Goal: Information Seeking & Learning: Learn about a topic

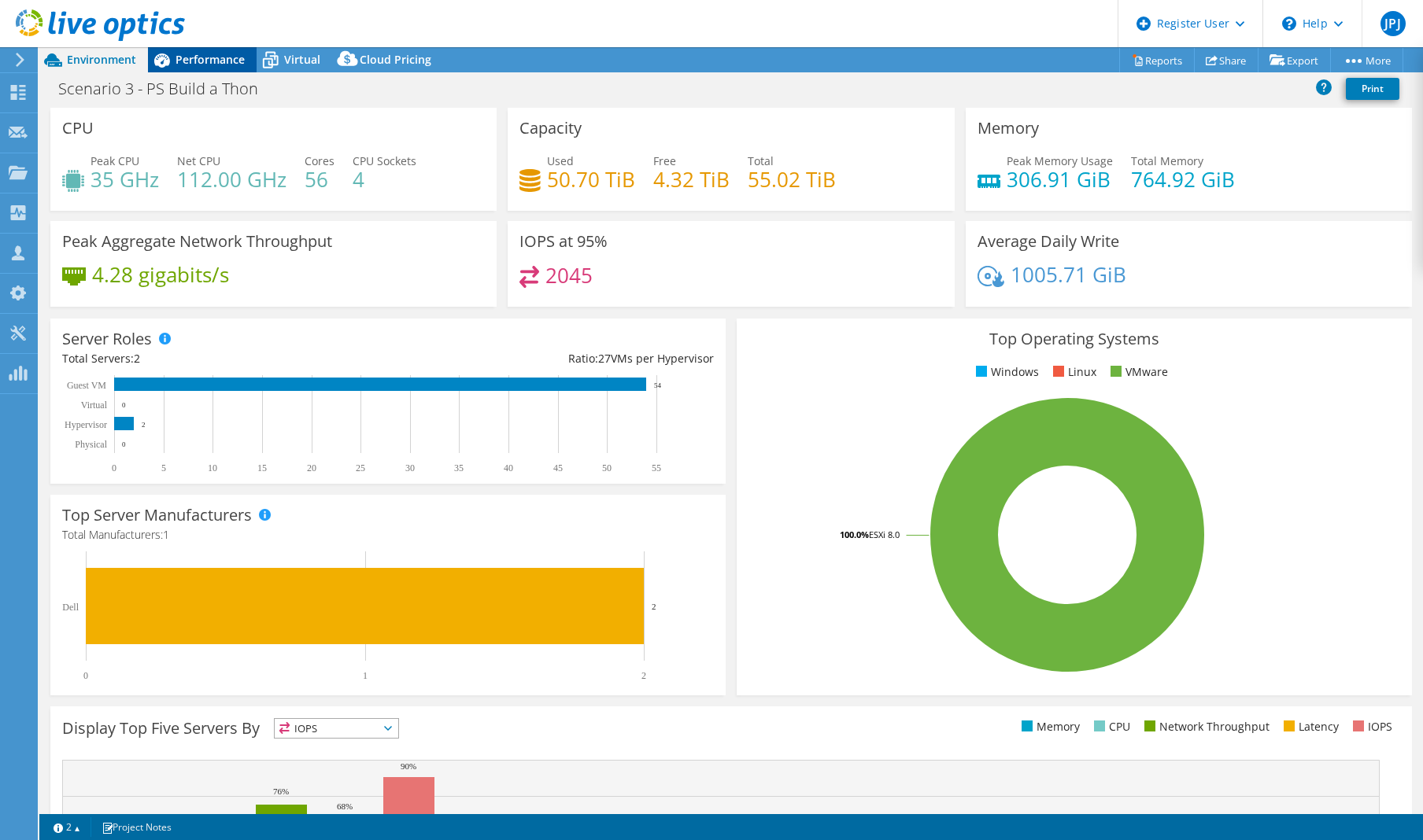
click at [213, 60] on span "Performance" at bounding box center [211, 59] width 70 height 15
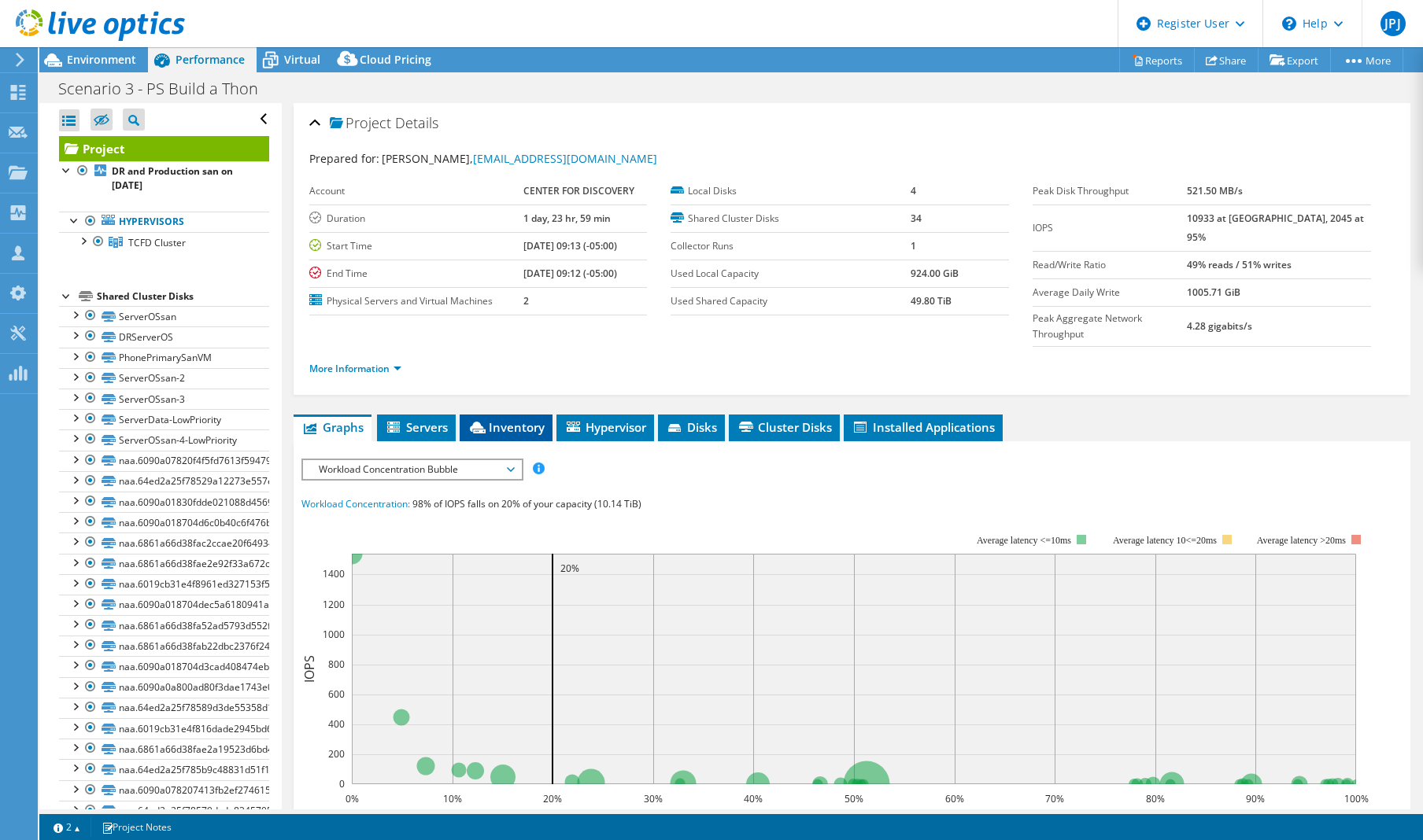
click at [507, 414] on li "Inventory" at bounding box center [506, 428] width 93 height 26
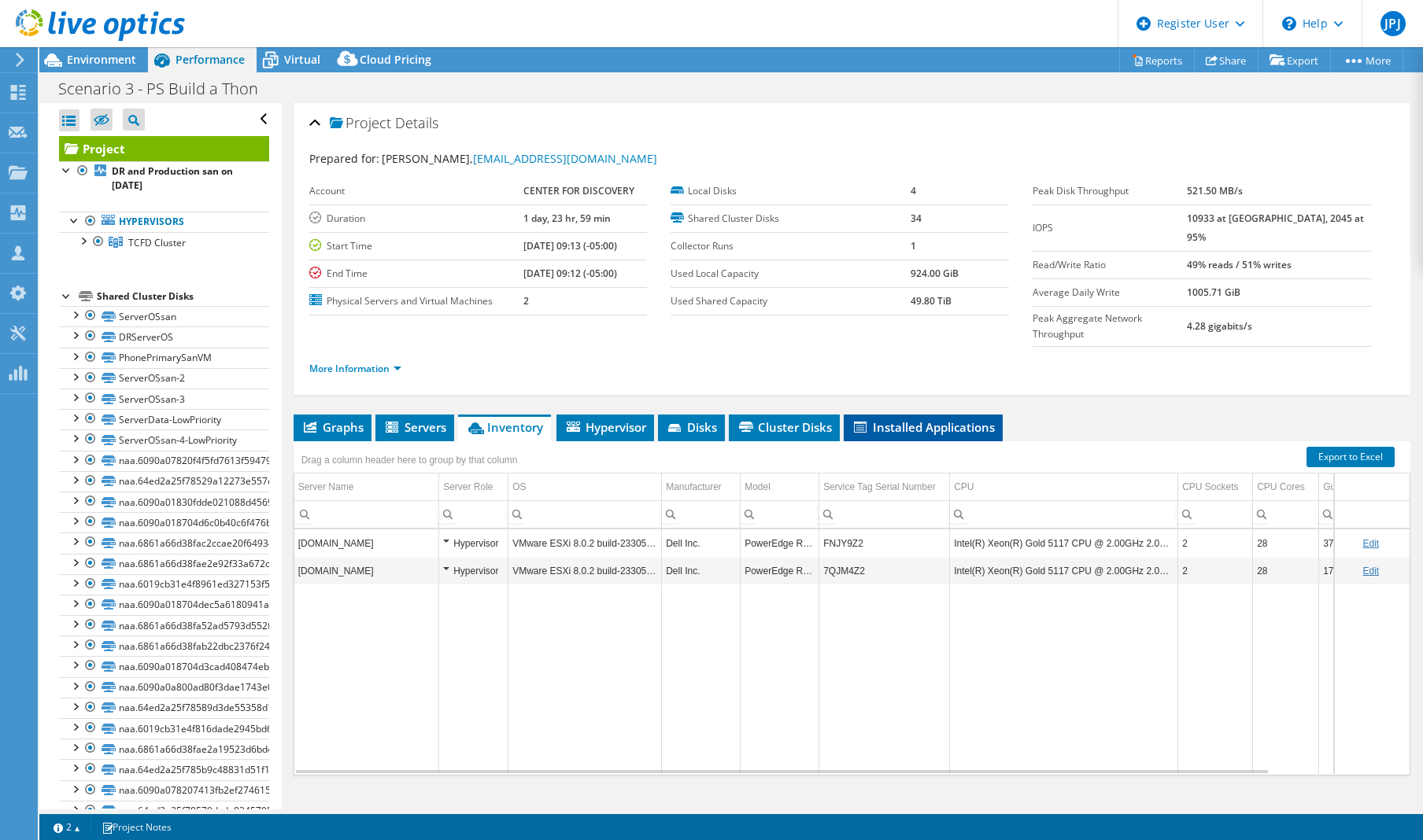
click at [972, 419] on span "Installed Applications" at bounding box center [923, 427] width 143 height 16
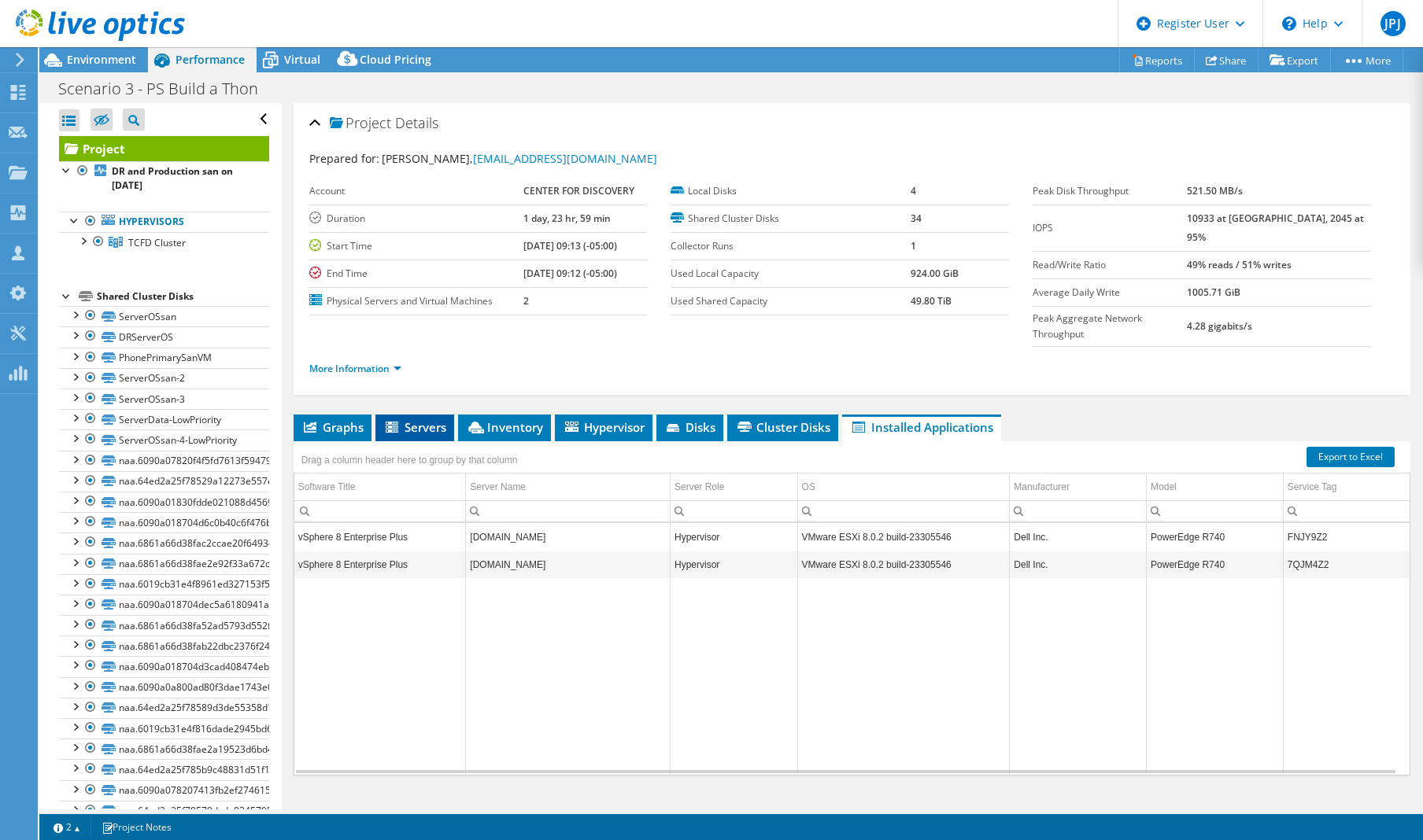
click at [427, 419] on span "Servers" at bounding box center [414, 427] width 63 height 16
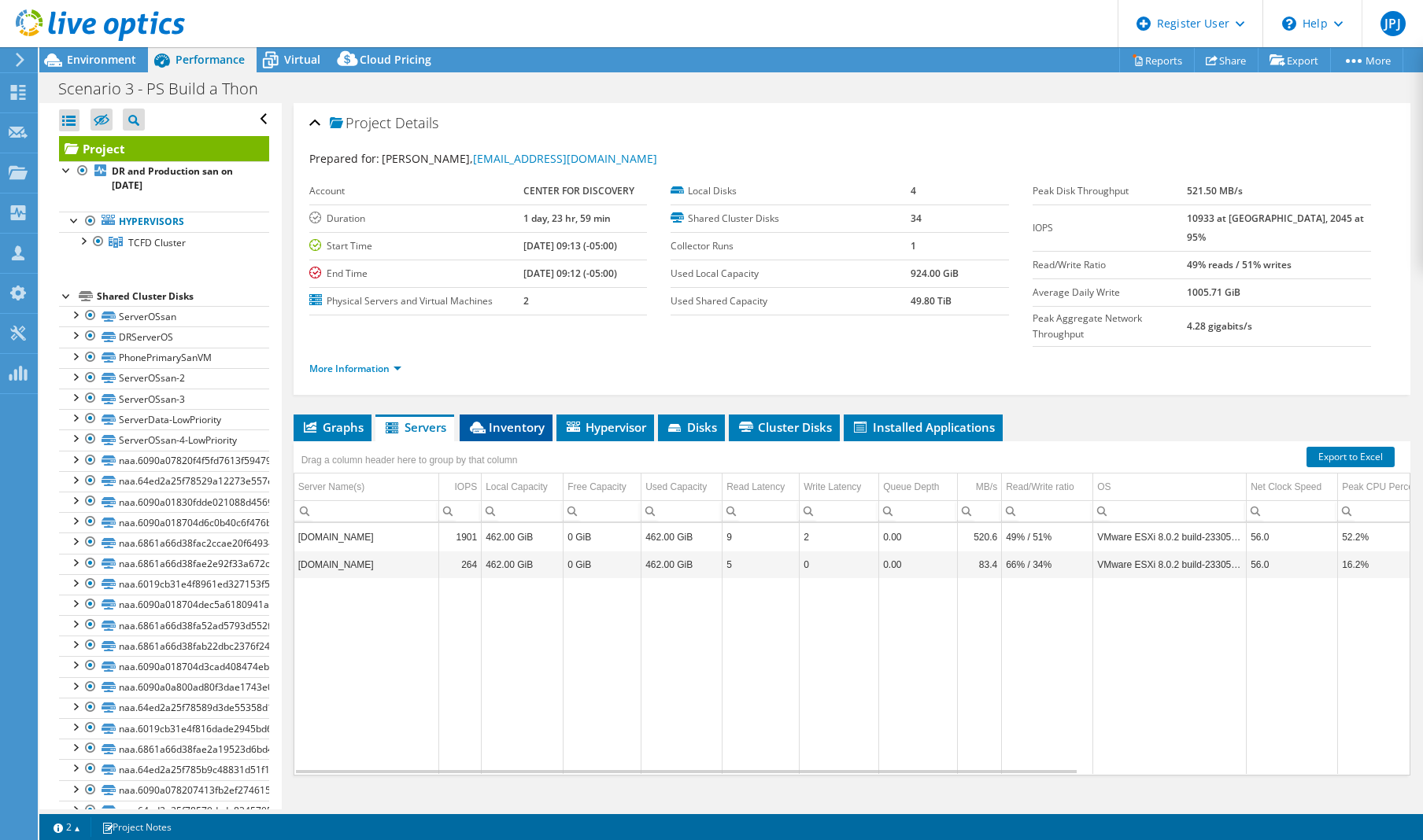
click at [509, 419] on span "Inventory" at bounding box center [506, 427] width 77 height 16
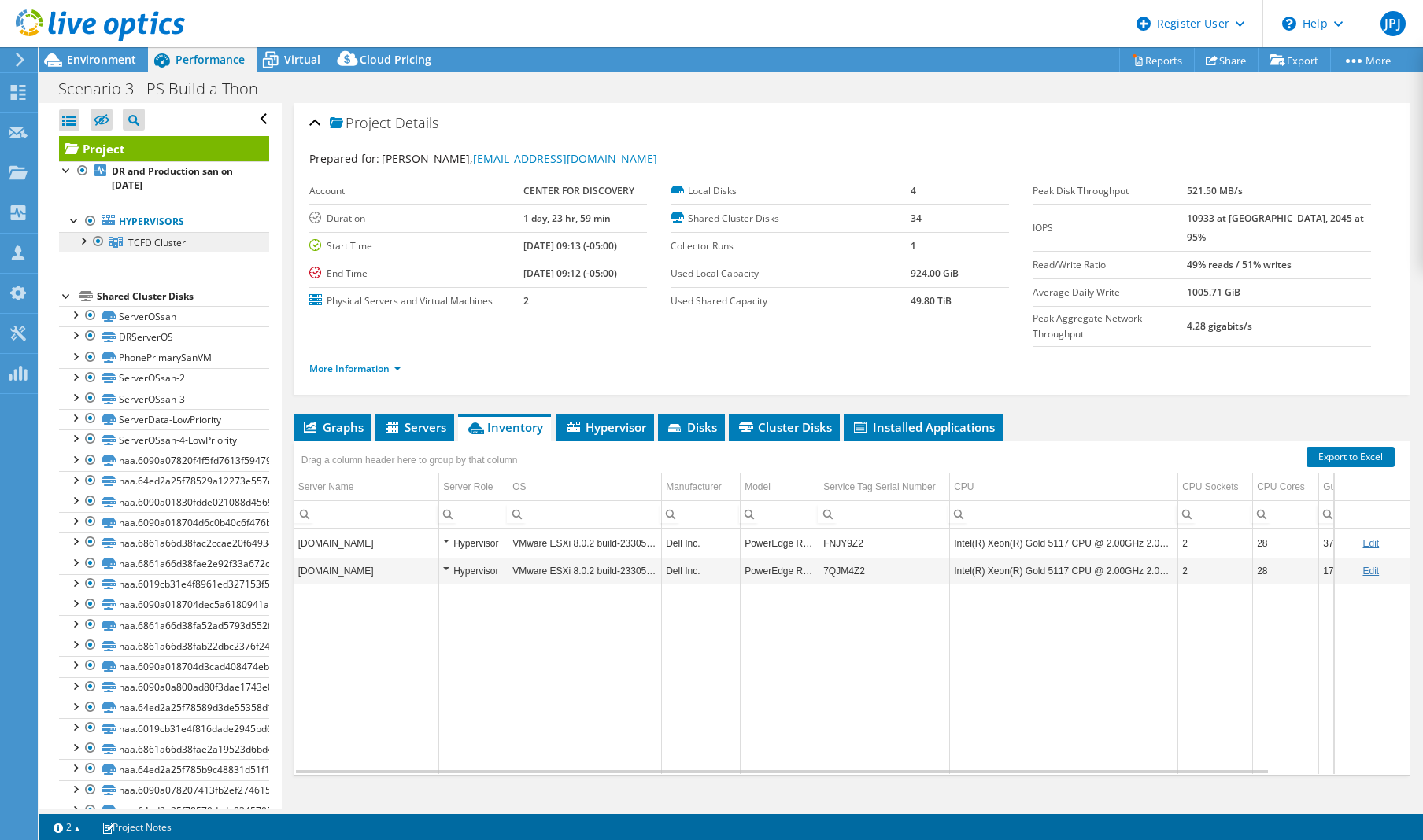
click at [164, 241] on span "TCFD Cluster" at bounding box center [156, 242] width 57 height 13
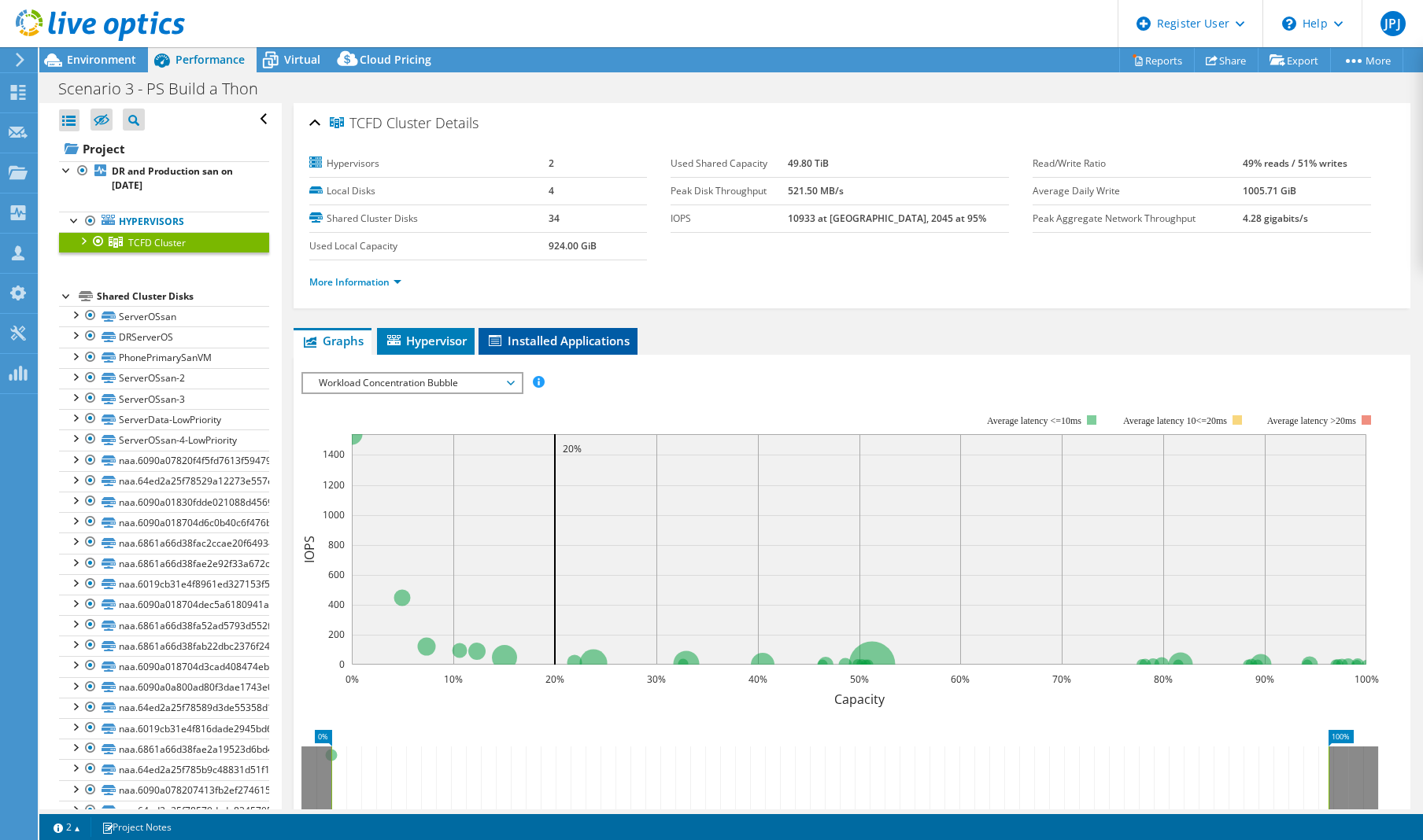
click at [556, 337] on span "Installed Applications" at bounding box center [557, 340] width 143 height 16
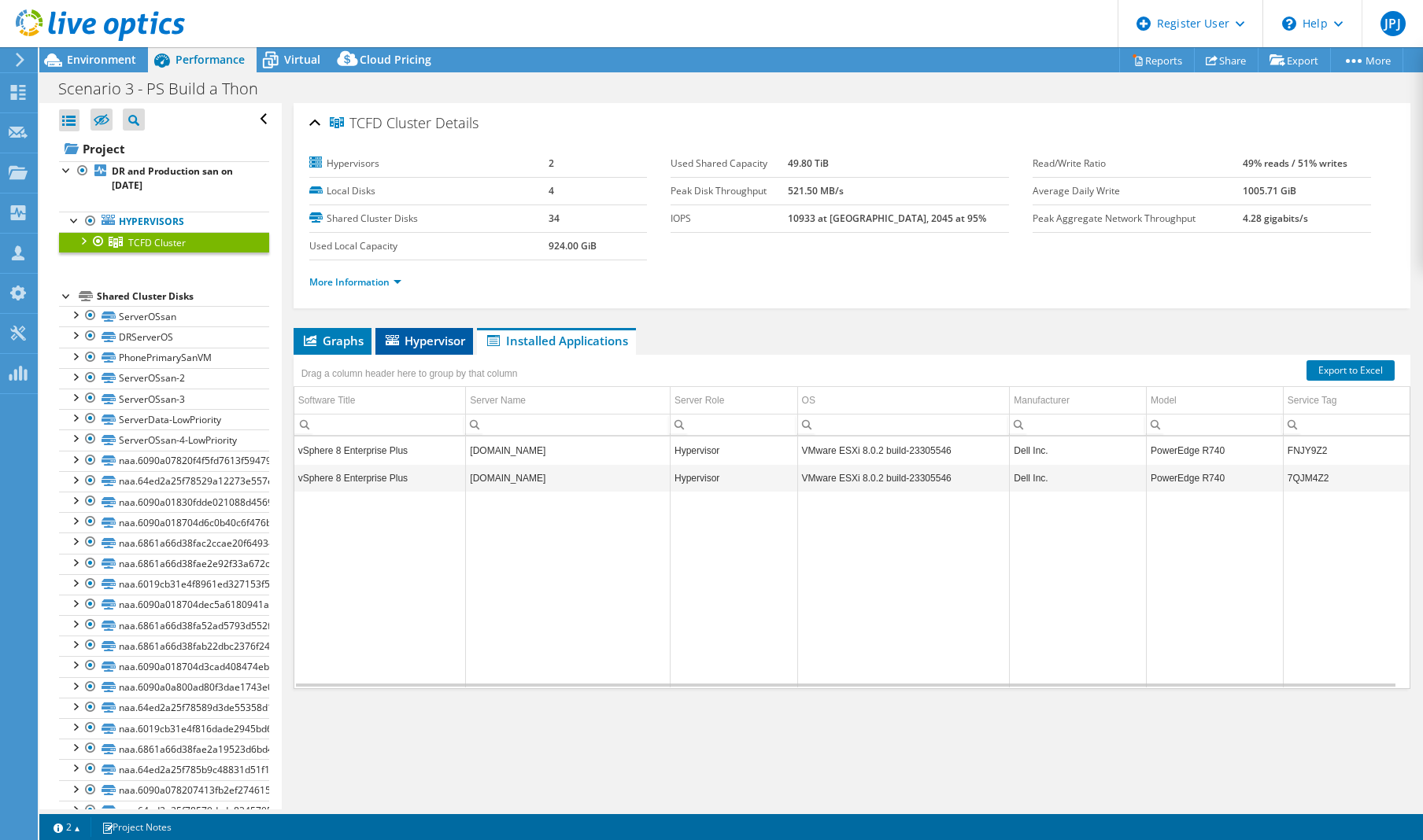
click at [429, 347] on span "Hypervisor" at bounding box center [424, 340] width 82 height 16
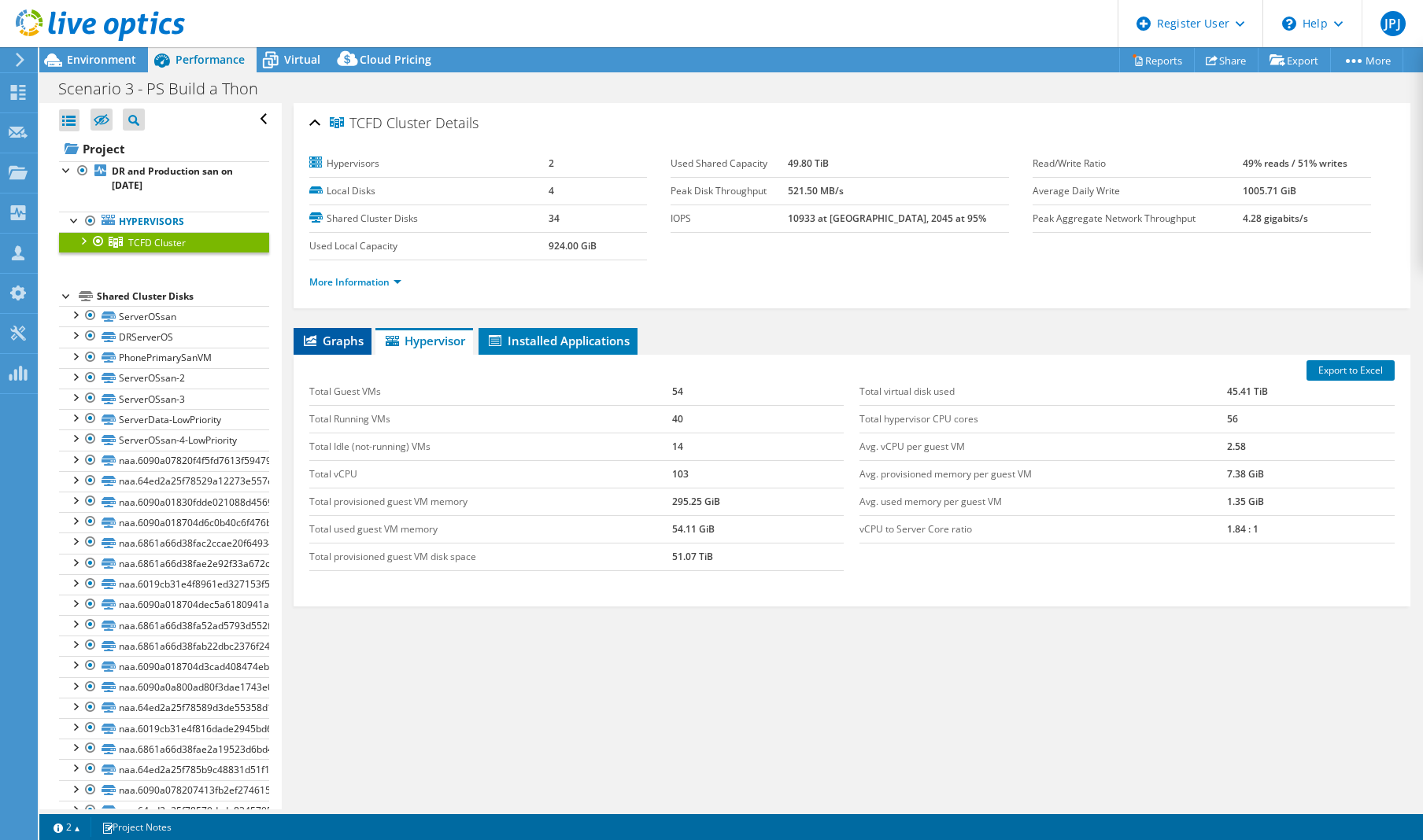
click at [334, 341] on span "Graphs" at bounding box center [333, 340] width 62 height 16
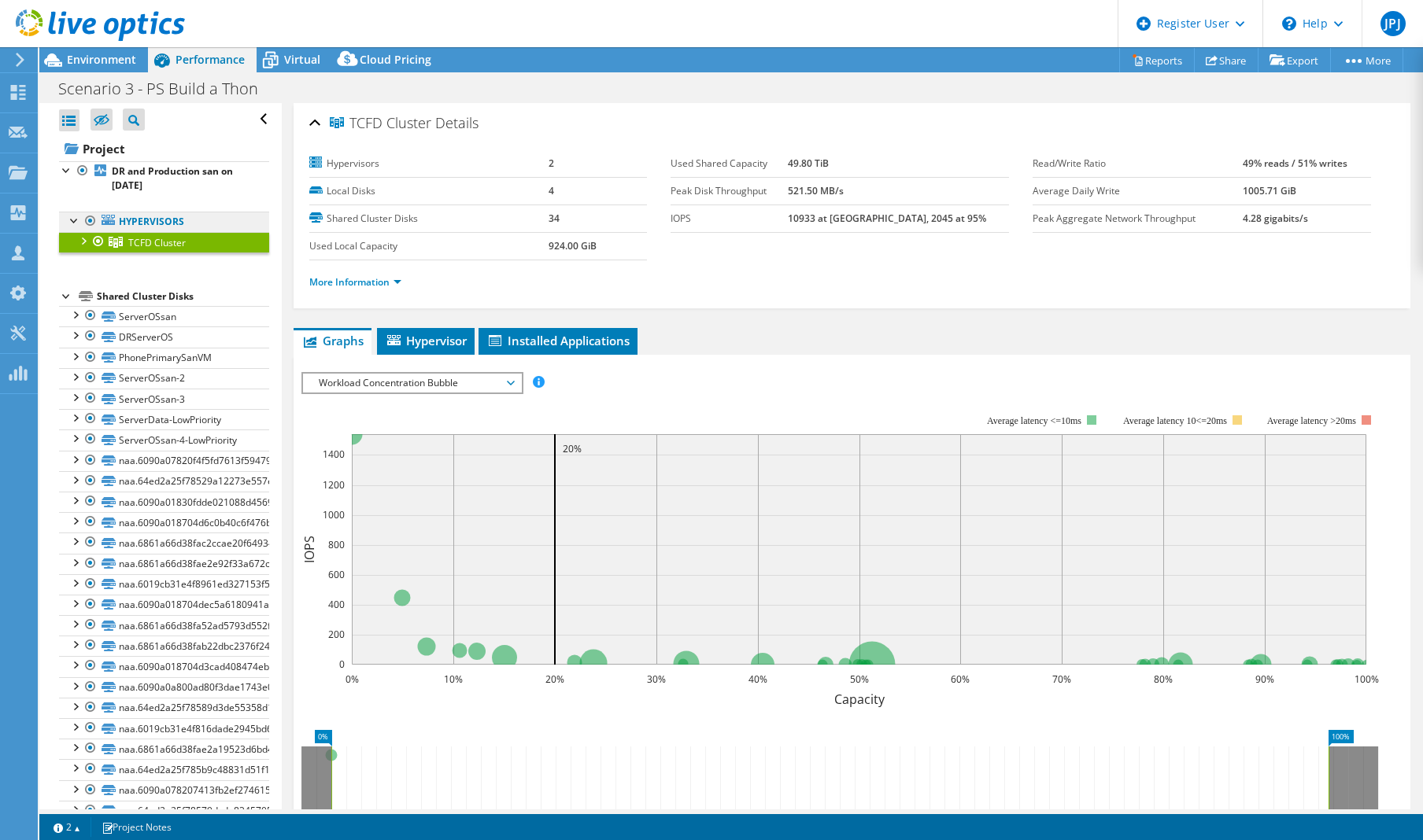
click at [167, 226] on link "Hypervisors" at bounding box center [164, 222] width 211 height 21
click at [290, 56] on span "Virtual" at bounding box center [302, 59] width 37 height 15
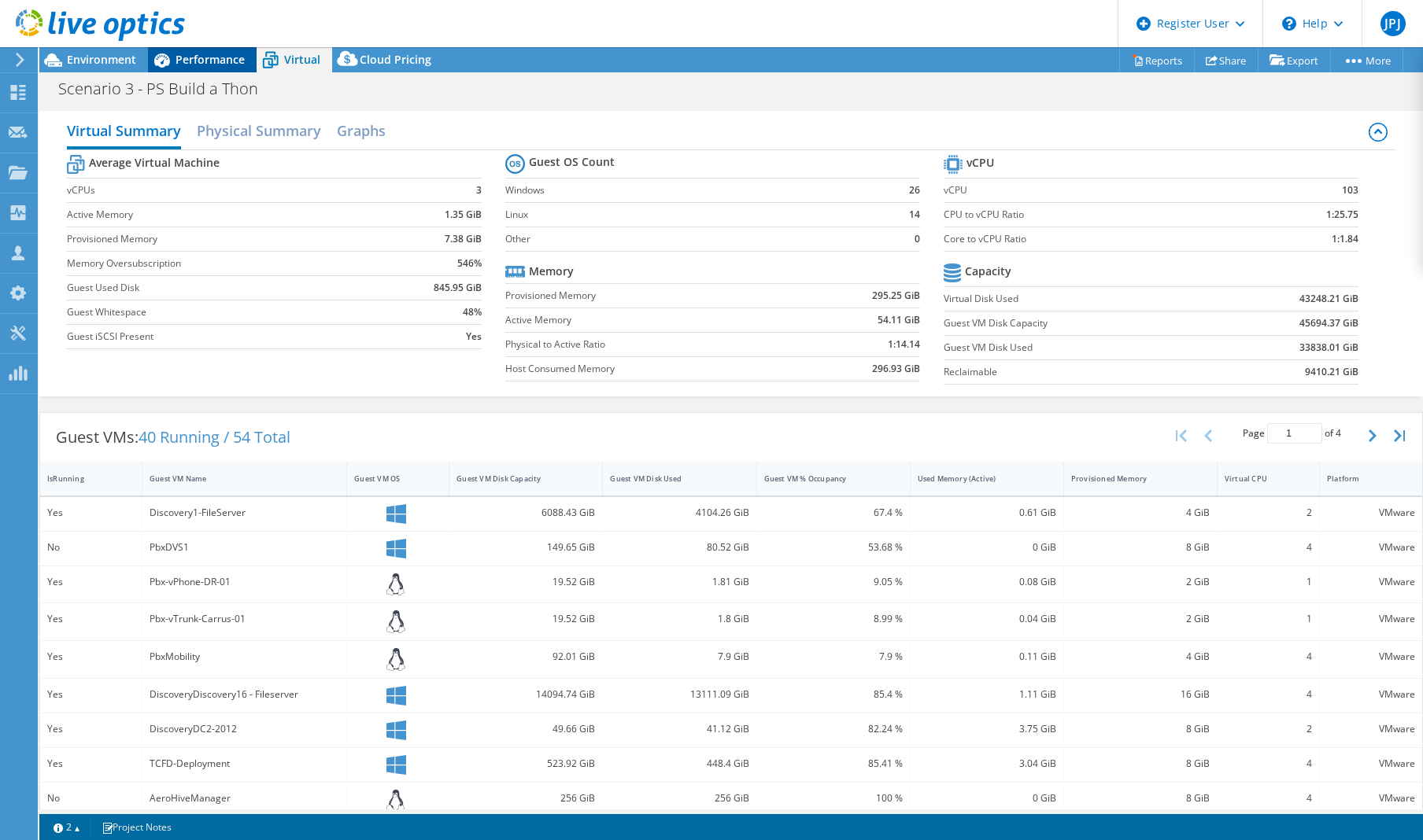
click at [220, 57] on span "Performance" at bounding box center [211, 59] width 70 height 15
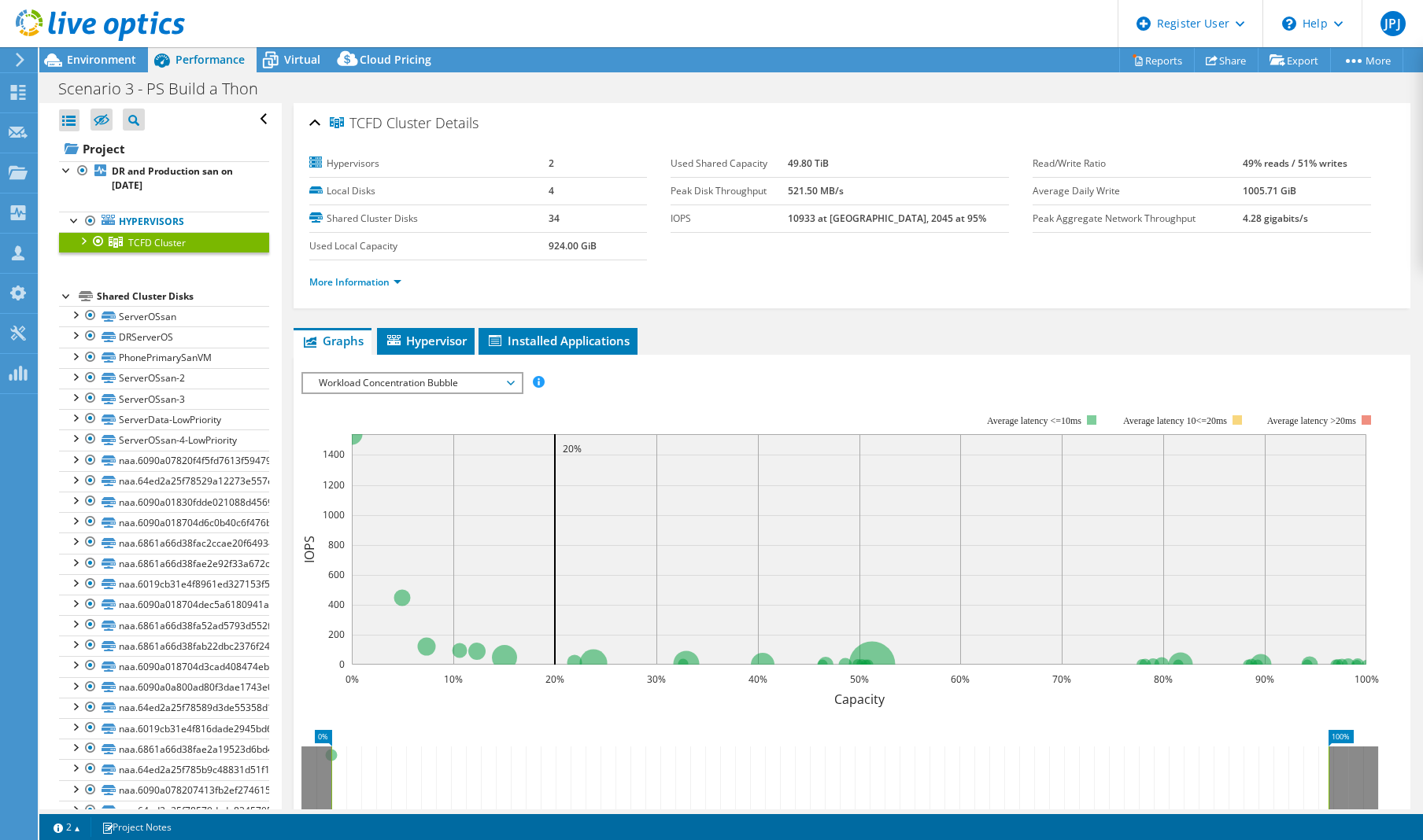
click at [82, 241] on div at bounding box center [83, 240] width 16 height 16
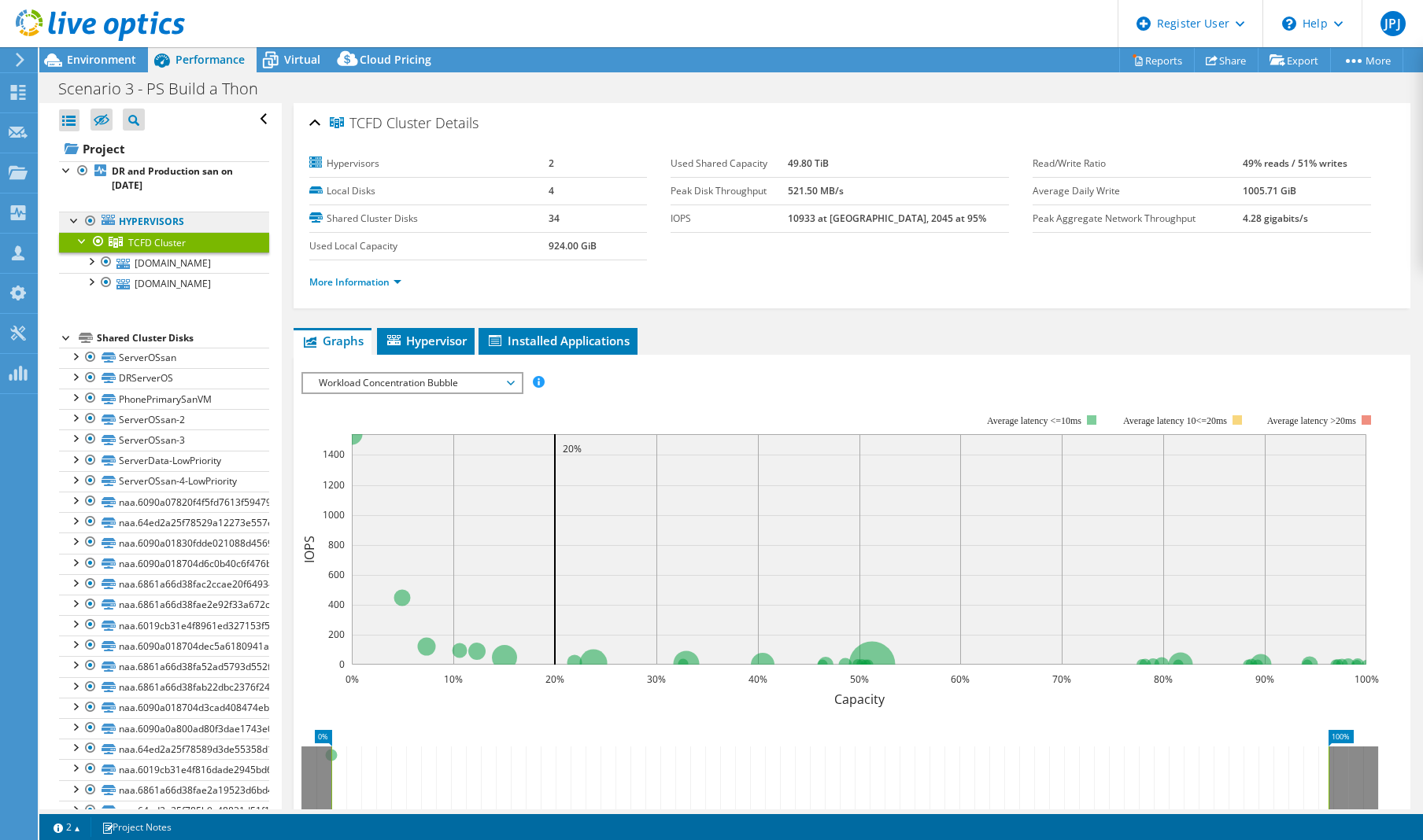
click at [132, 222] on link "Hypervisors" at bounding box center [164, 222] width 211 height 21
click at [102, 66] on span "Environment" at bounding box center [102, 59] width 70 height 15
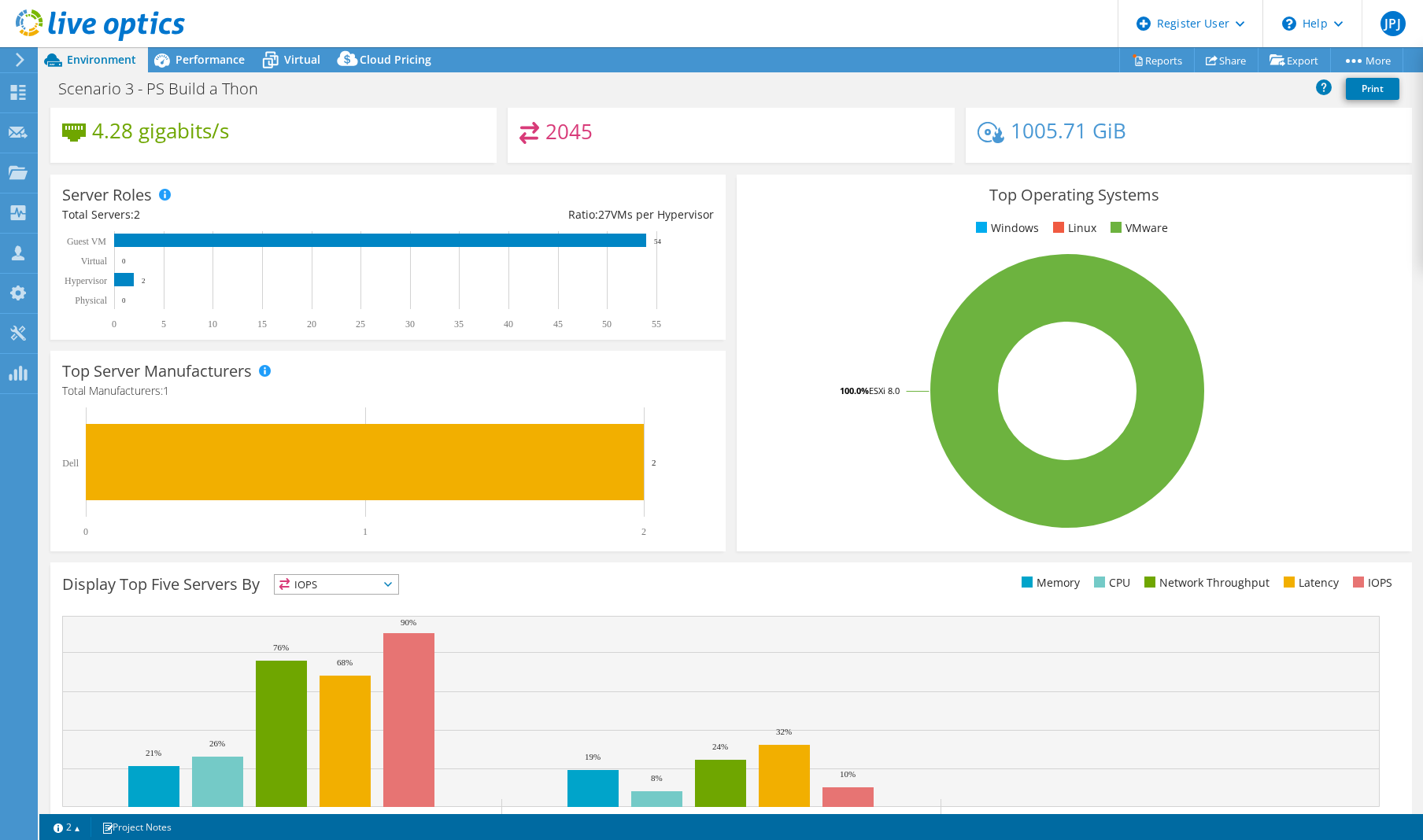
scroll to position [210, 0]
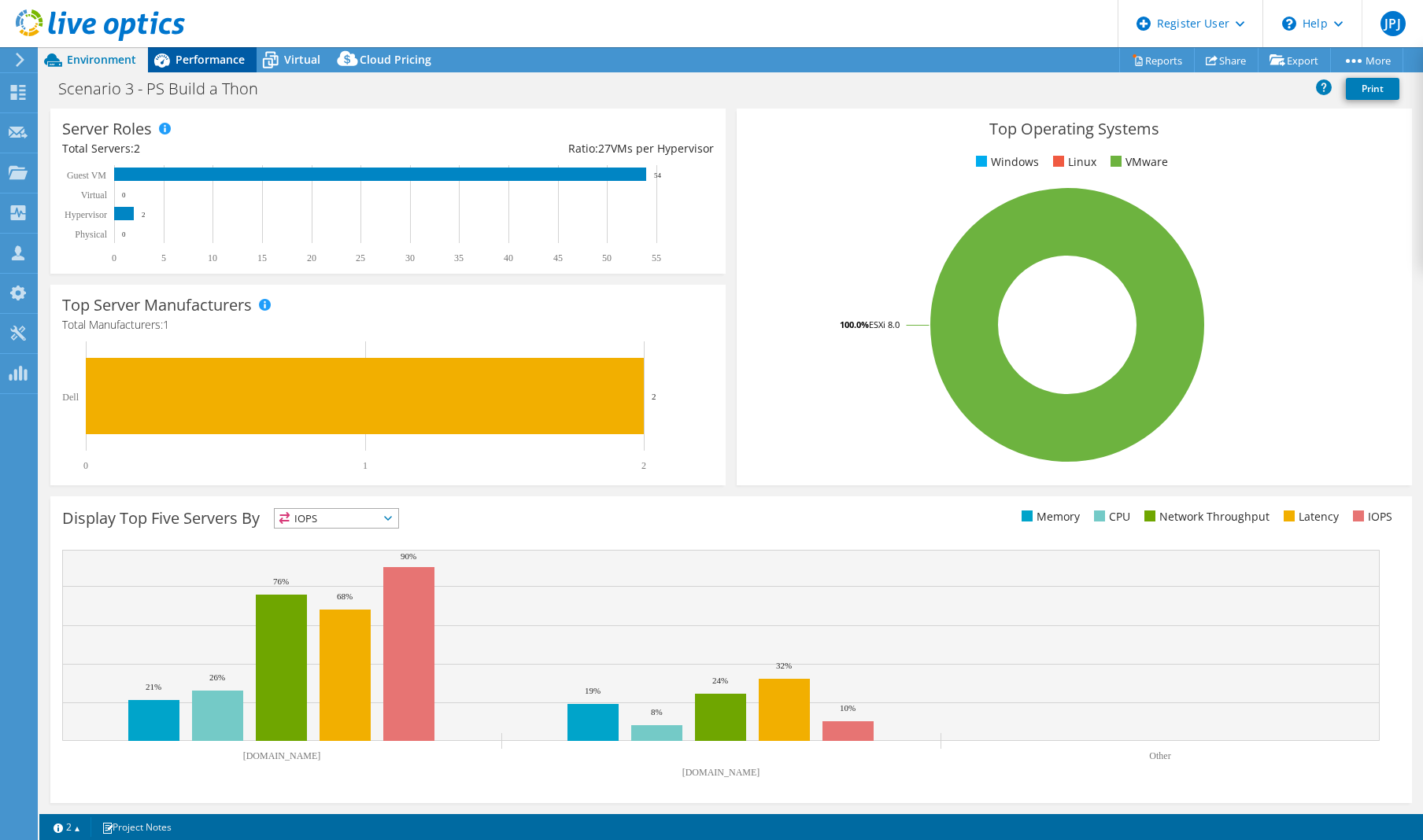
click at [216, 55] on span "Performance" at bounding box center [211, 59] width 70 height 15
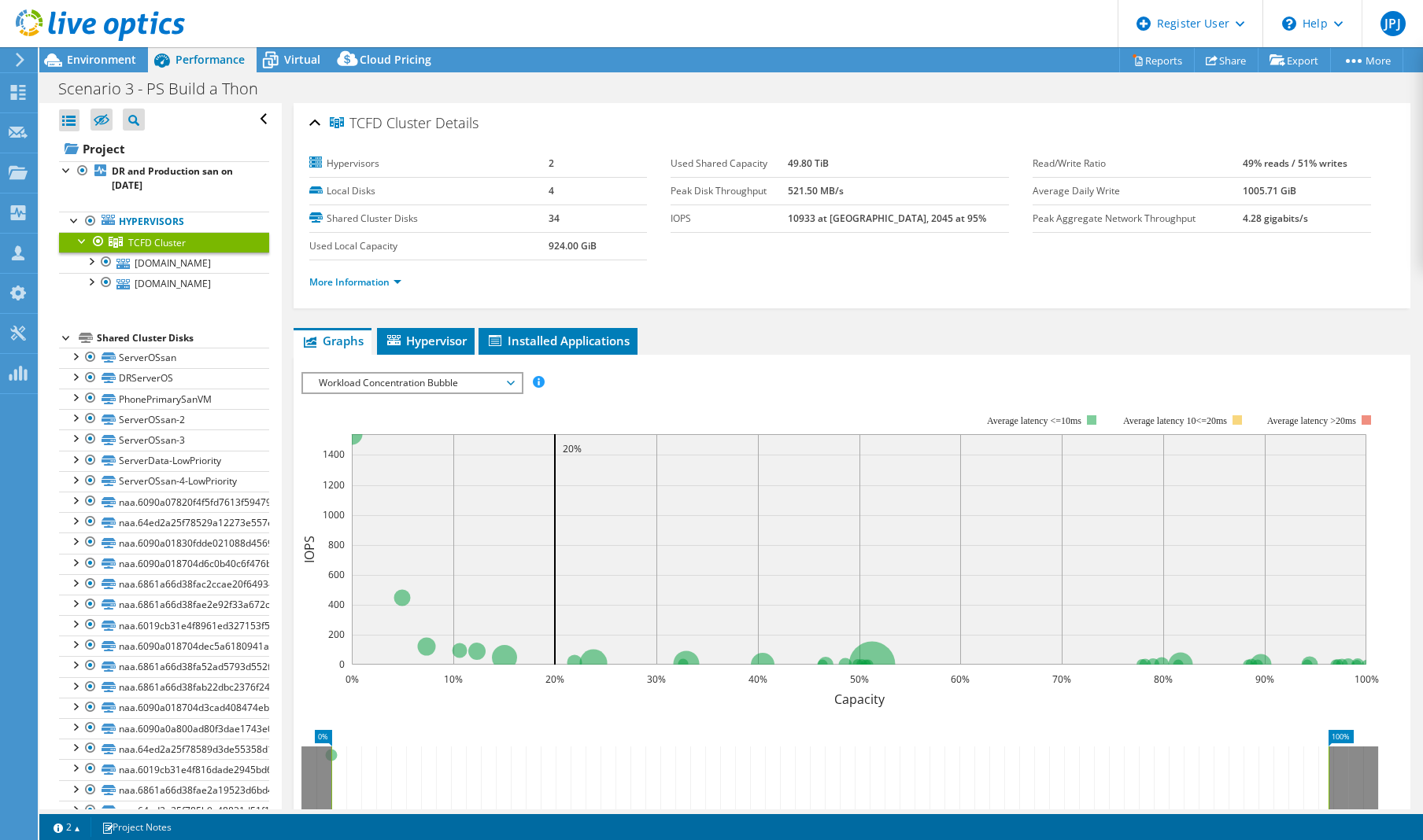
scroll to position [0, 0]
click at [532, 339] on span "Installed Applications" at bounding box center [557, 340] width 143 height 16
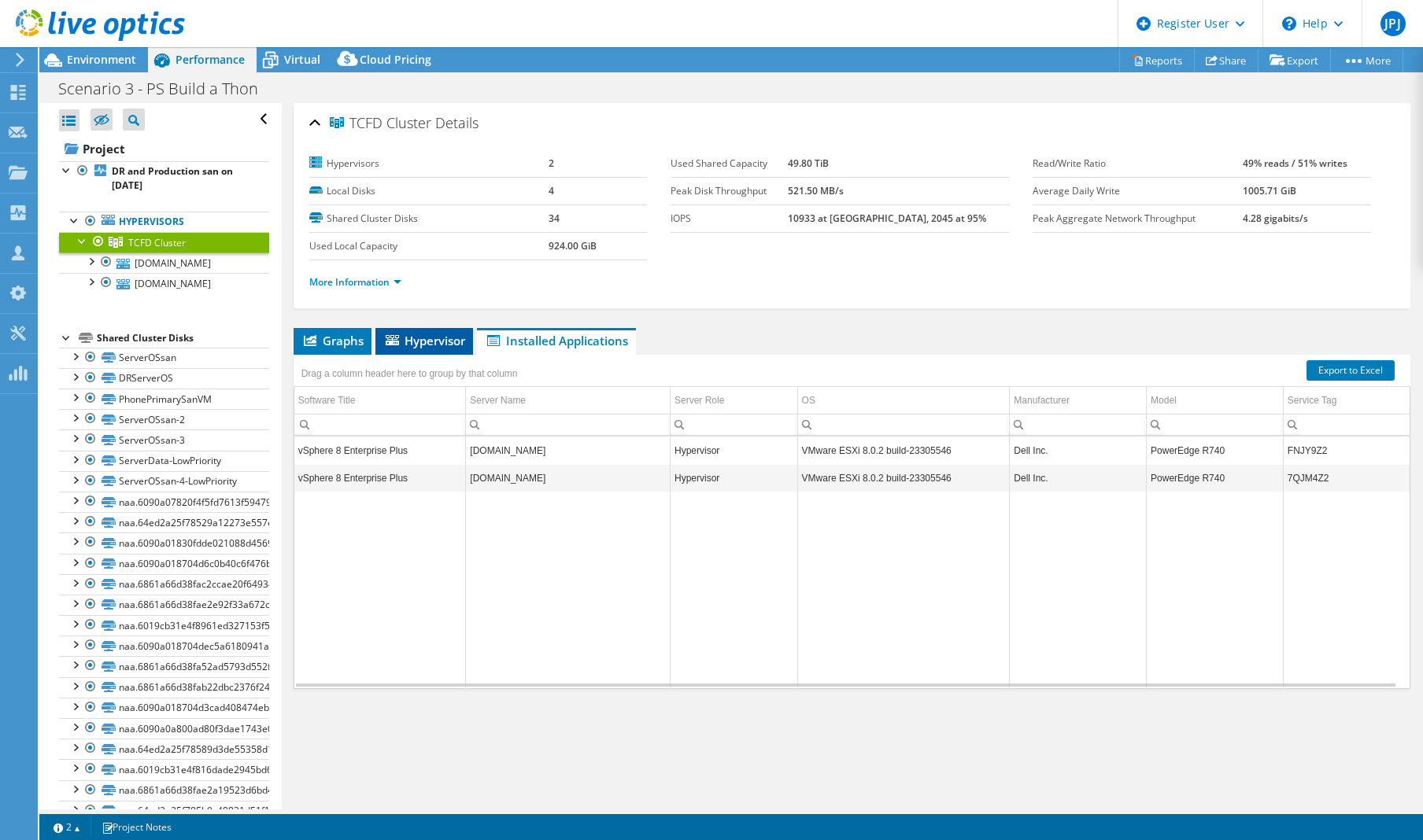
click at [447, 340] on span "Hypervisor" at bounding box center [424, 340] width 82 height 16
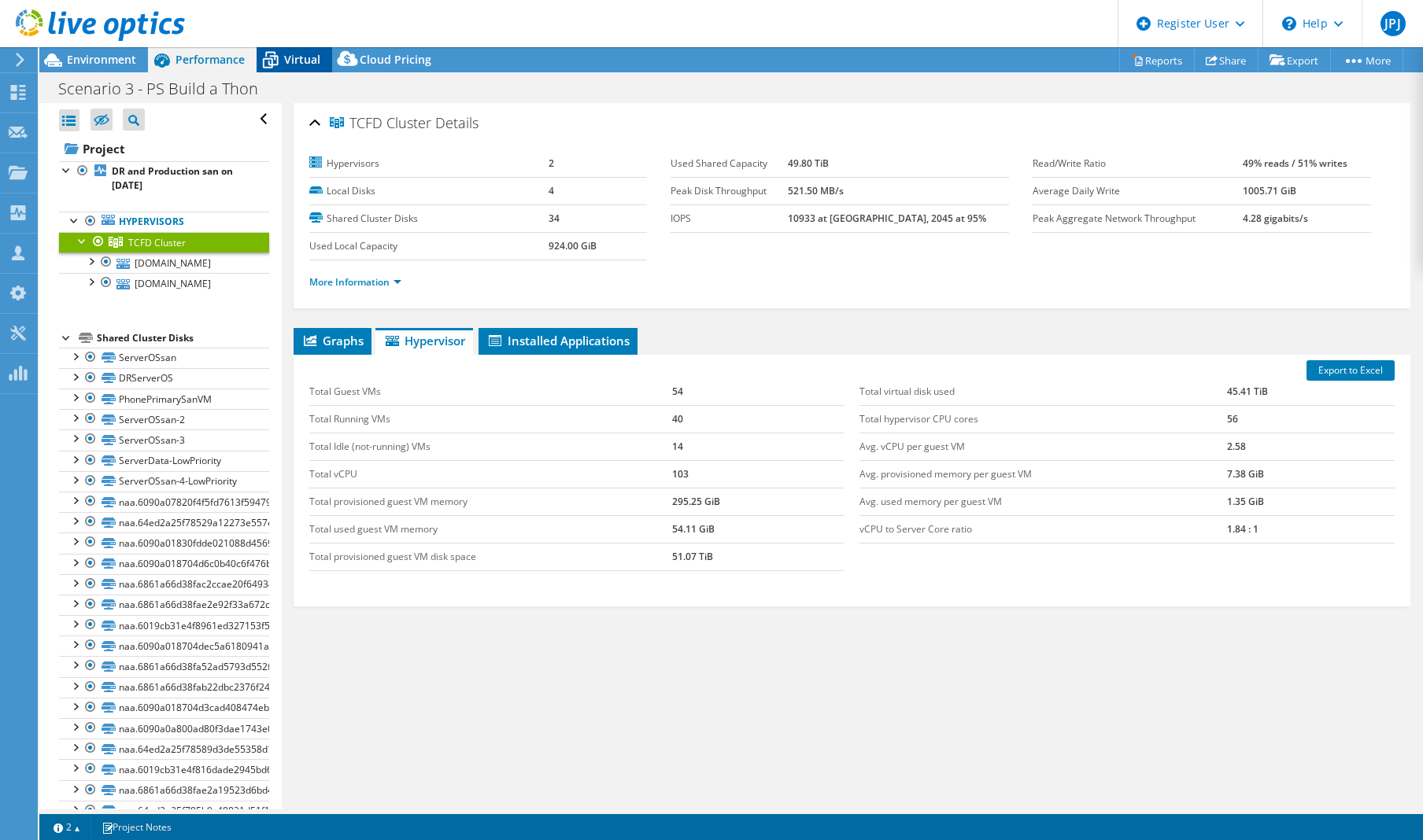
click at [289, 62] on span "Virtual" at bounding box center [302, 59] width 37 height 15
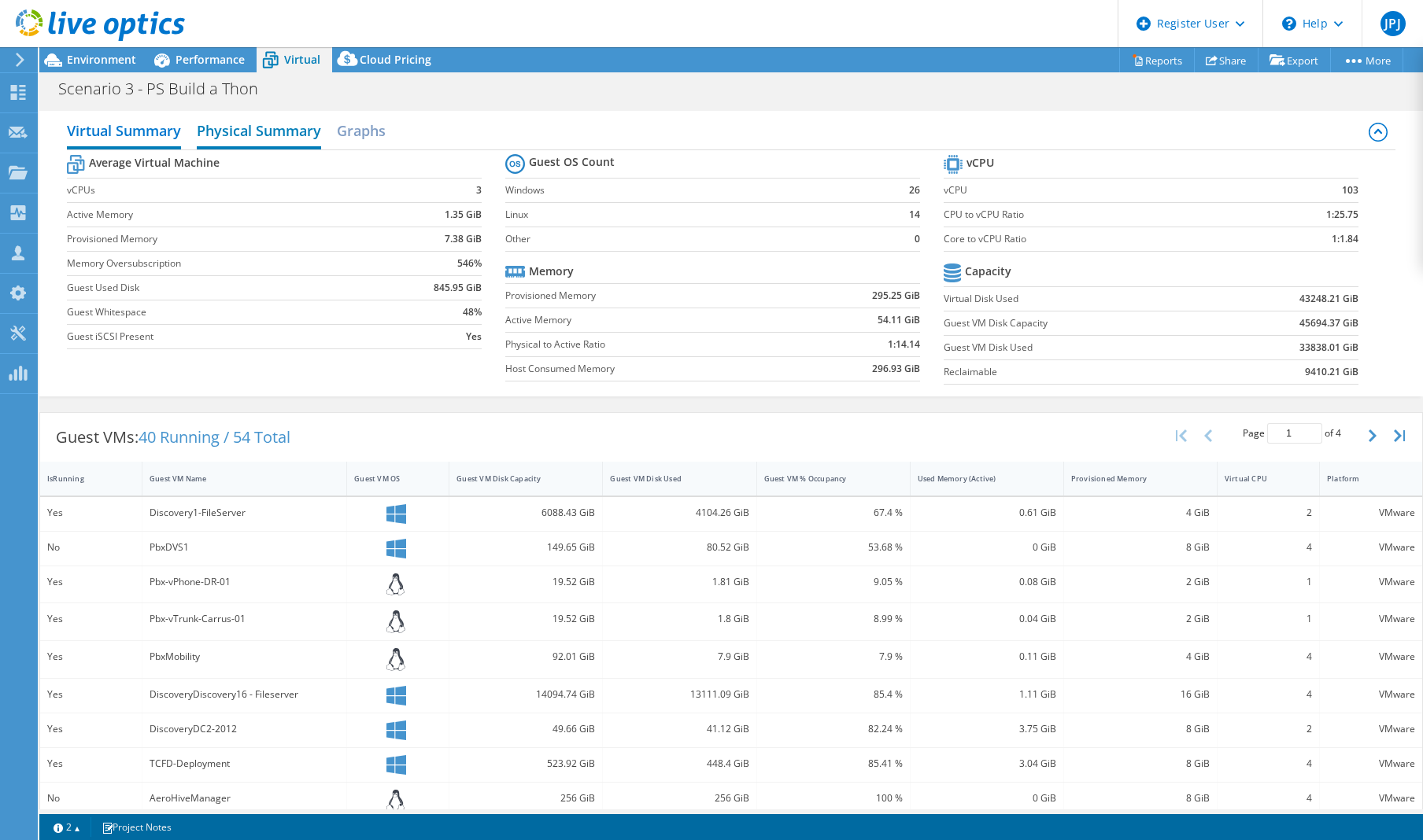
click at [249, 133] on h2 "Physical Summary" at bounding box center [258, 132] width 124 height 35
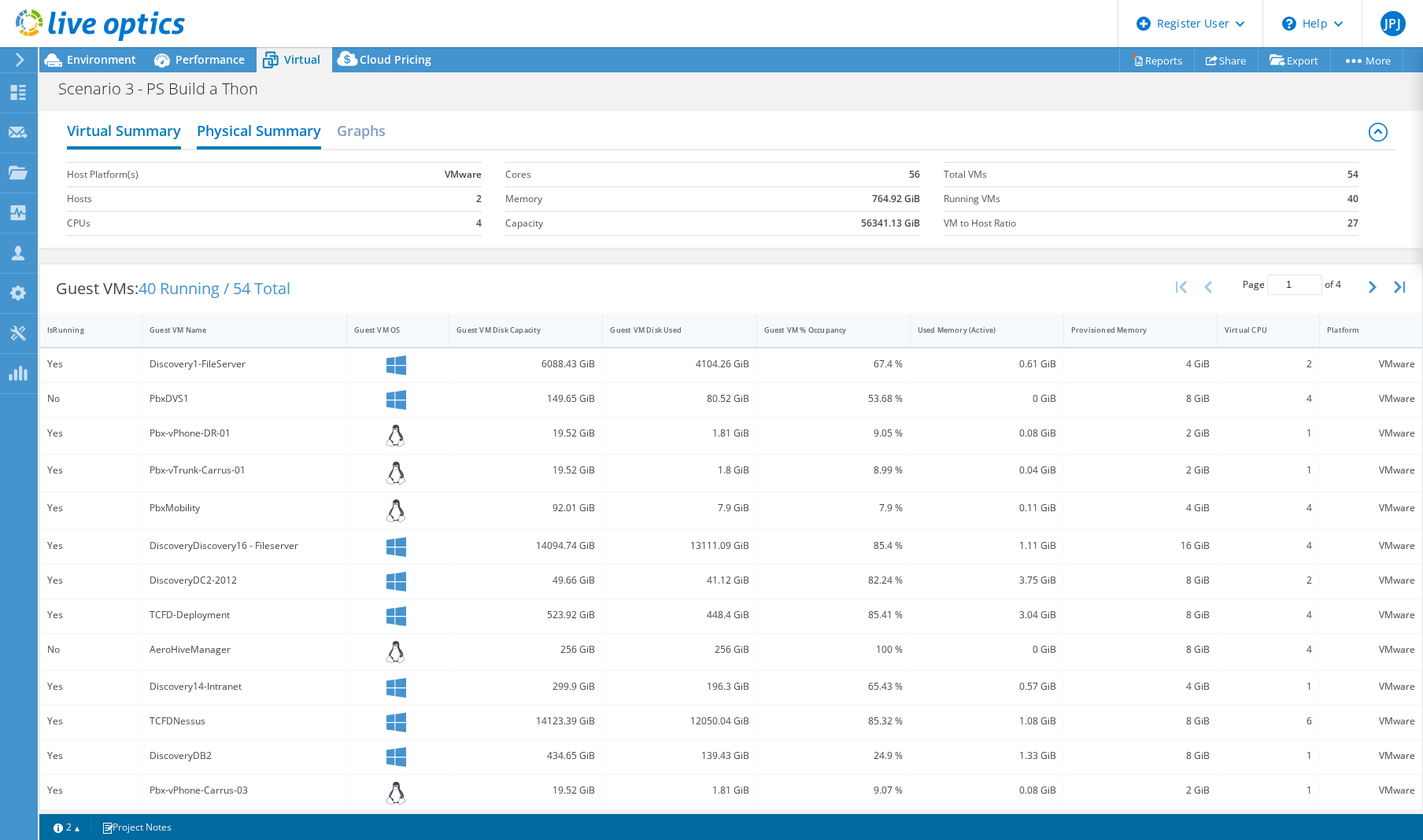
click at [138, 124] on h2 "Virtual Summary" at bounding box center [123, 132] width 114 height 35
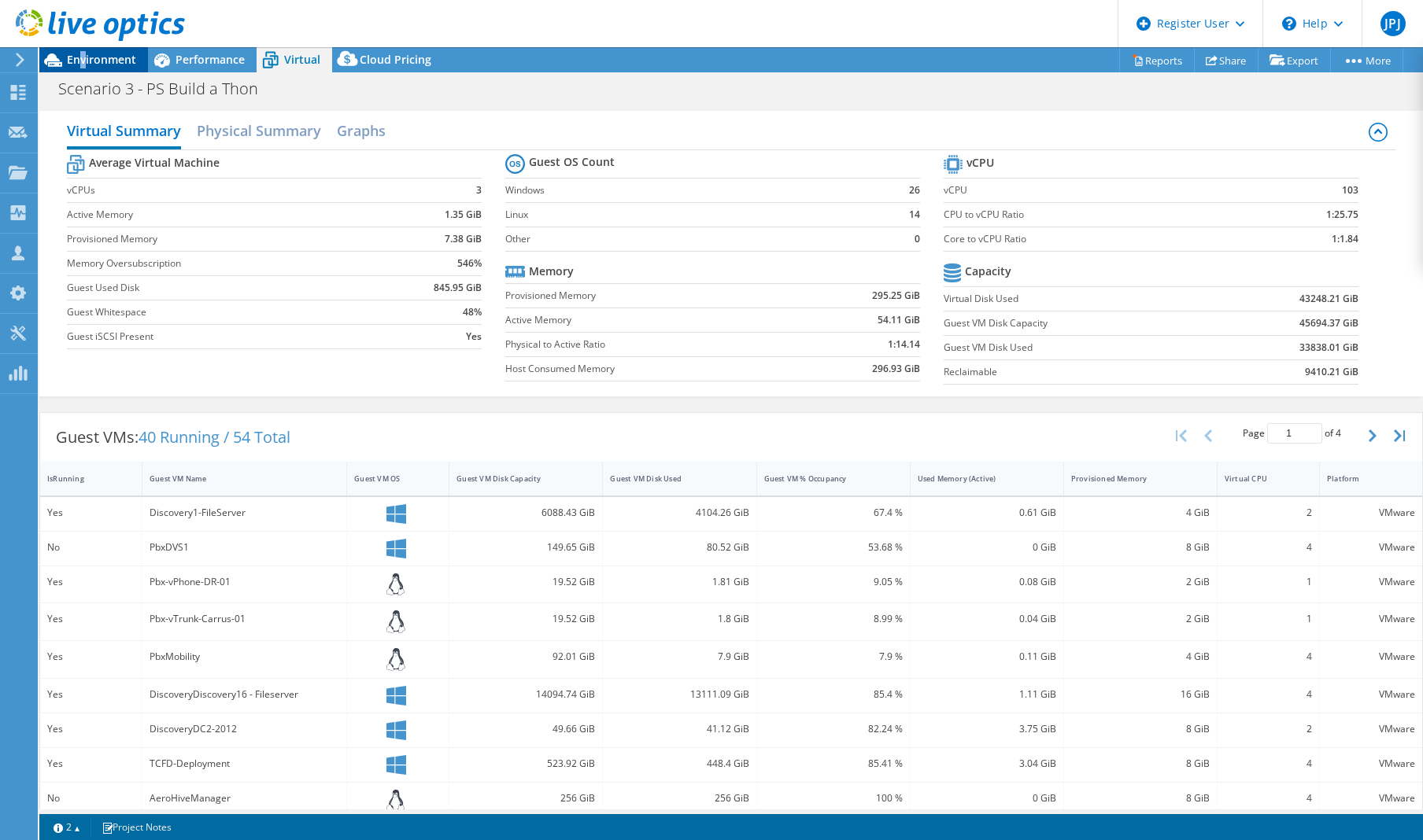
click at [84, 56] on span "Environment" at bounding box center [102, 59] width 70 height 15
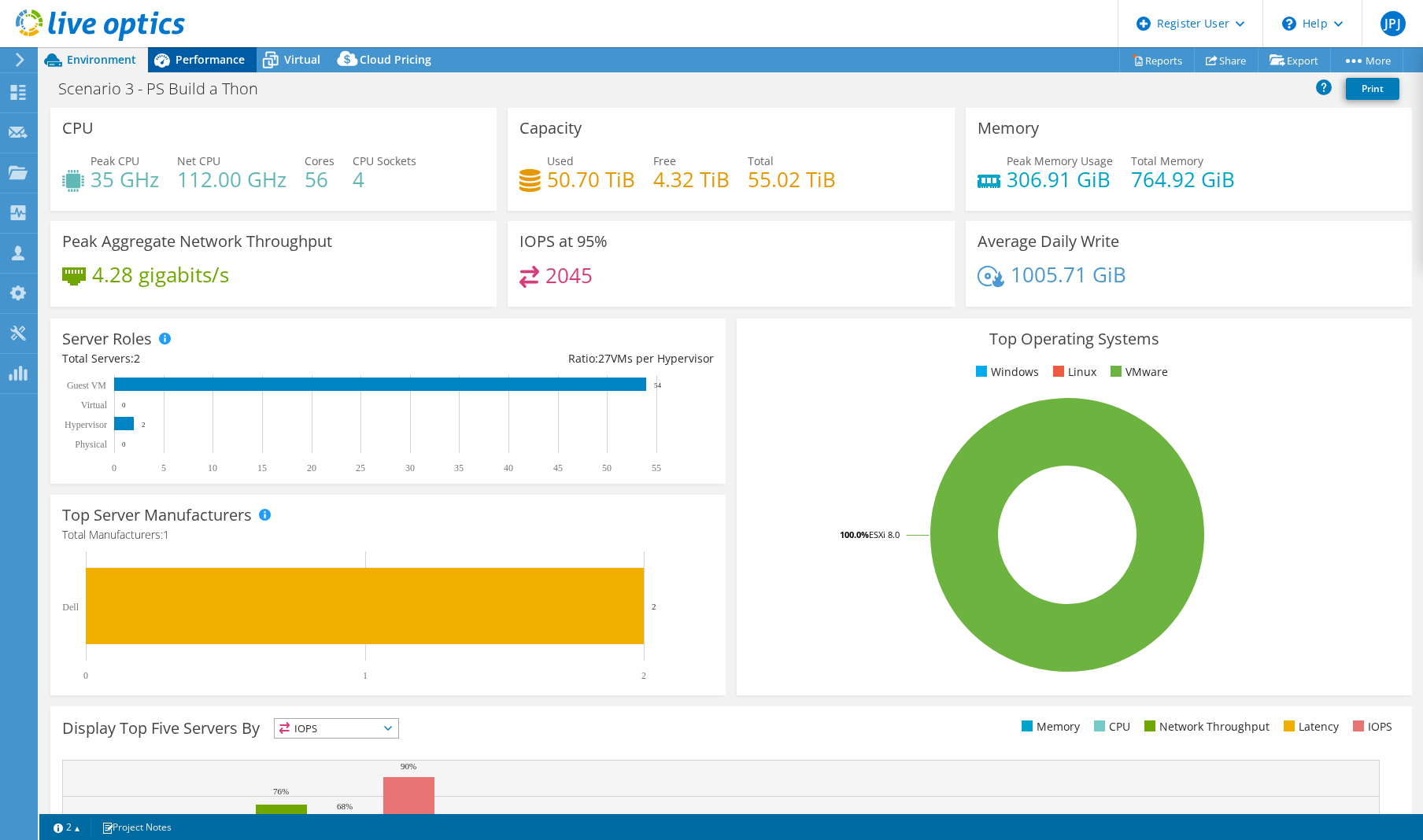
click at [214, 57] on span "Performance" at bounding box center [211, 59] width 70 height 15
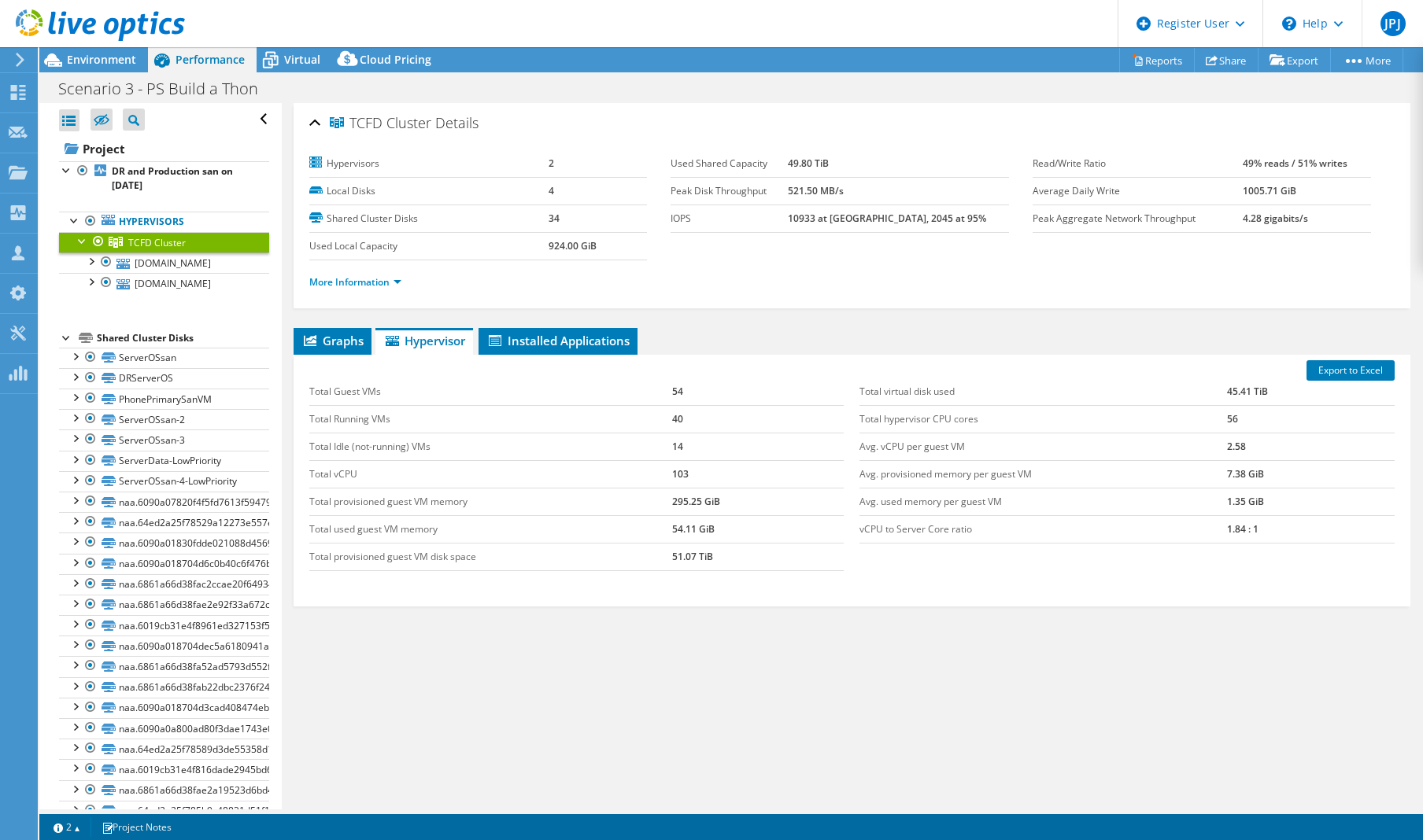
click at [99, 50] on div at bounding box center [92, 26] width 185 height 53
click at [101, 60] on span "Environment" at bounding box center [102, 59] width 70 height 15
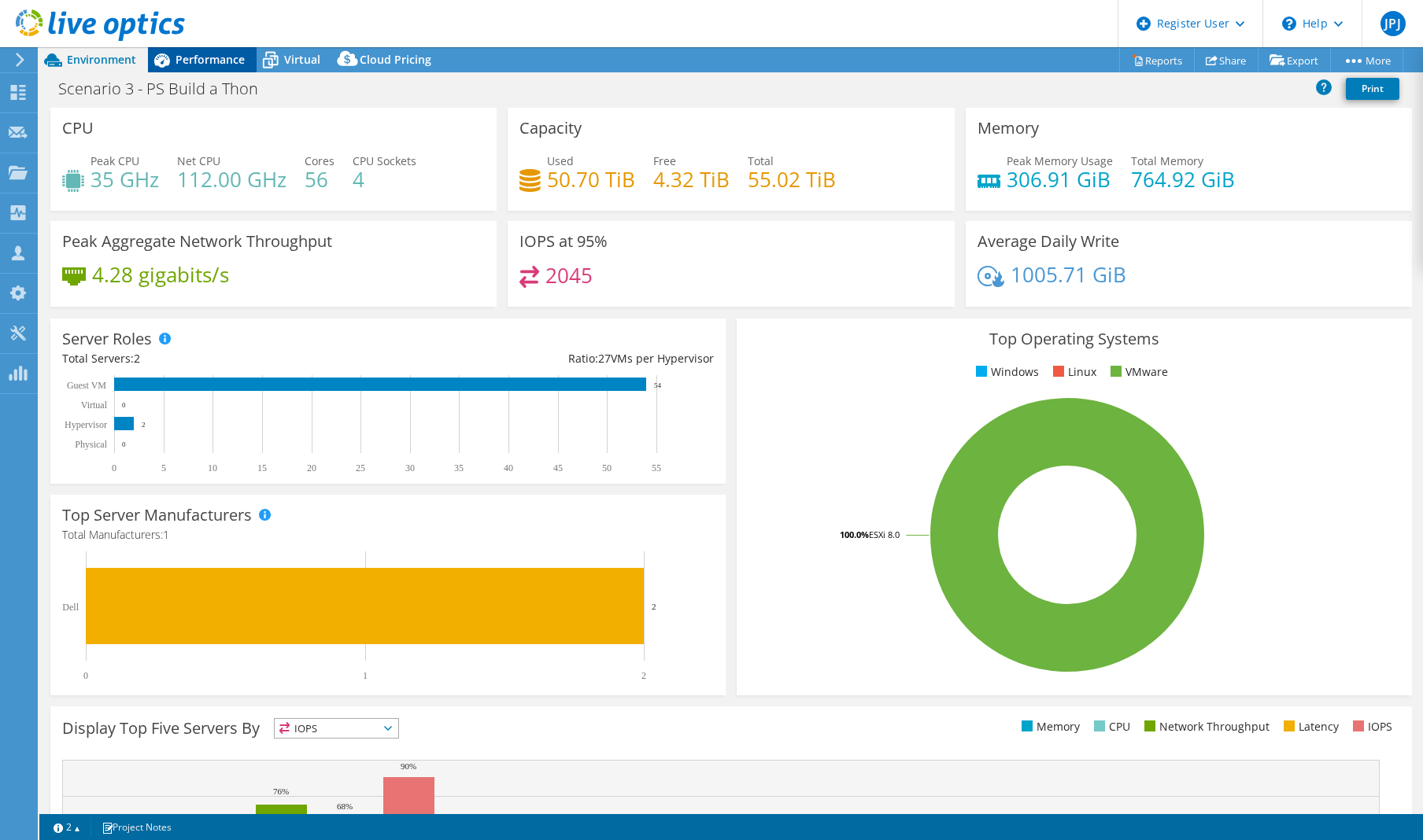
click at [227, 54] on span "Performance" at bounding box center [211, 59] width 70 height 15
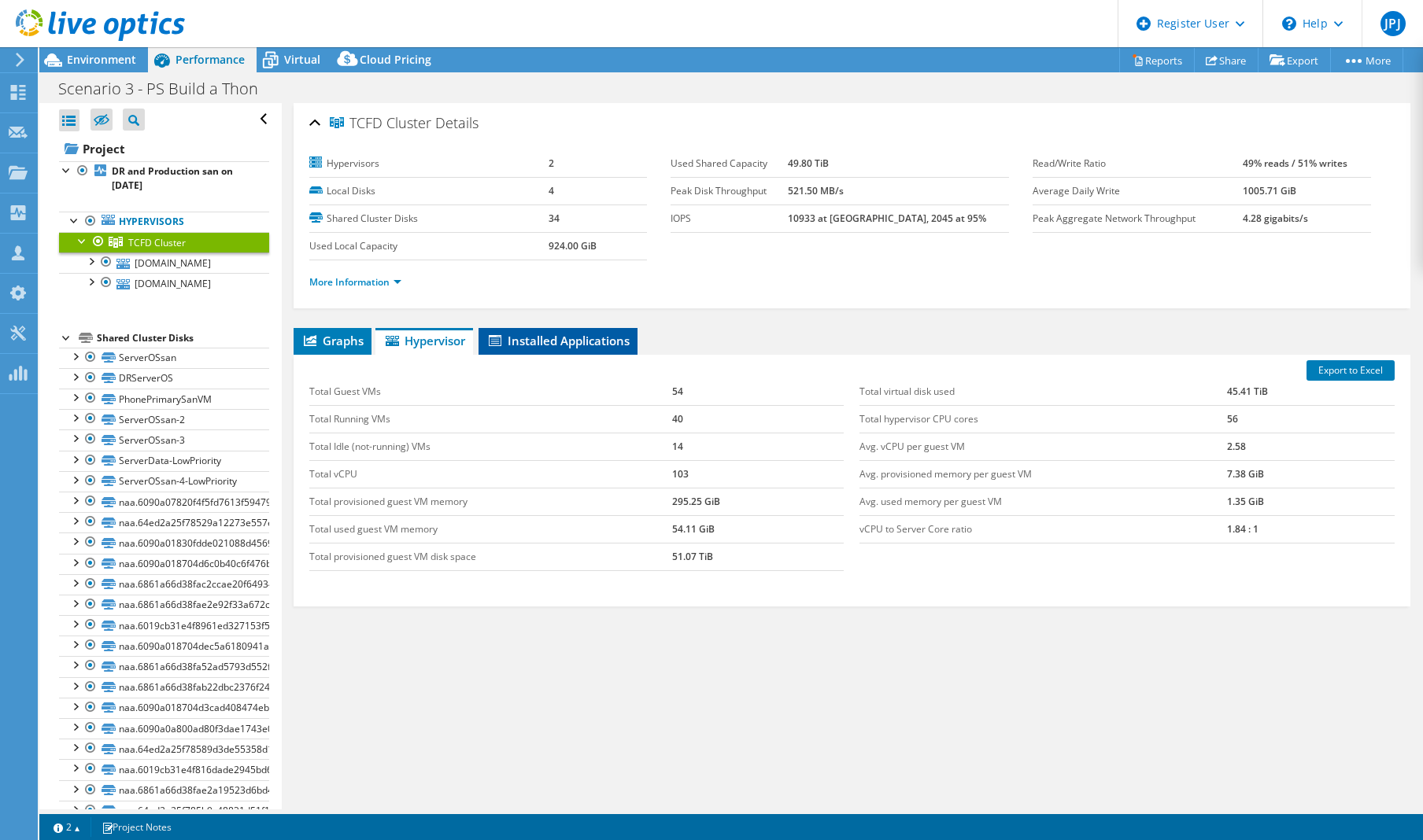
click at [571, 335] on span "Installed Applications" at bounding box center [557, 340] width 143 height 16
